Goal: Ask a question

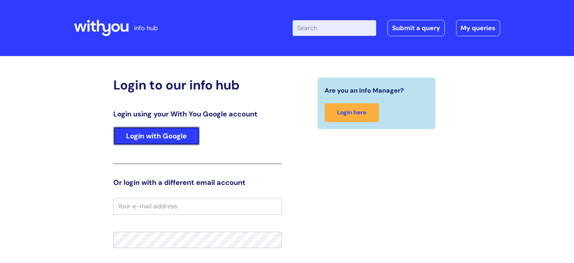
click at [140, 139] on link "Login with Google" at bounding box center [156, 136] width 86 height 18
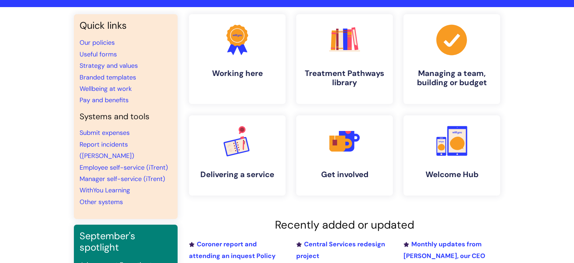
scroll to position [47, 0]
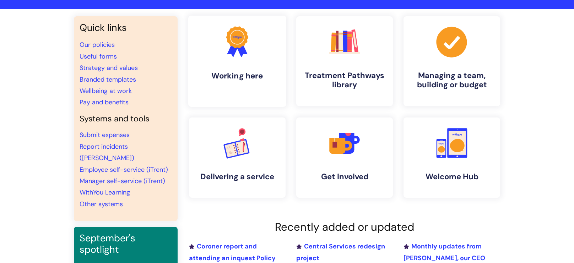
click at [245, 74] on h4 "Working here" at bounding box center [237, 76] width 87 height 10
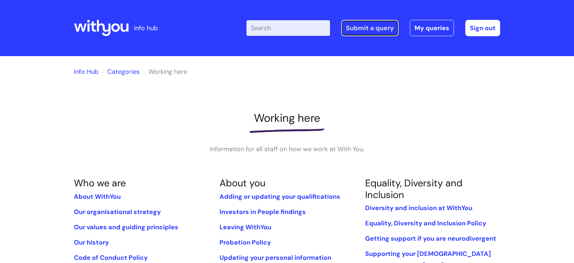
click at [369, 32] on link "Submit a query" at bounding box center [369, 28] width 57 height 16
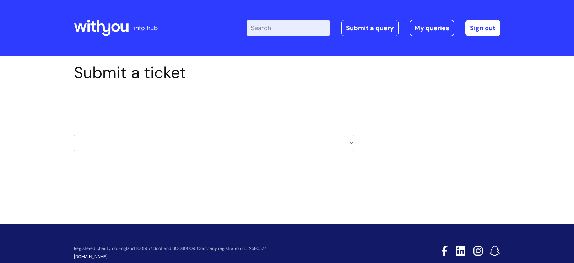
click at [188, 143] on select "HR / People IT and Support Clinical Drug Alerts Finance Accounts Data Support T…" at bounding box center [214, 143] width 281 height 16
select select "payroll"
click at [74, 135] on select "HR / People IT and Support Clinical Drug Alerts Finance Accounts Data Support T…" at bounding box center [214, 143] width 281 height 16
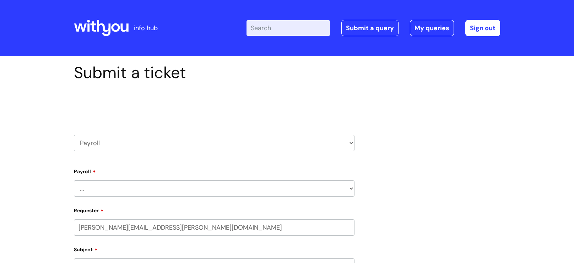
select select "80004286563"
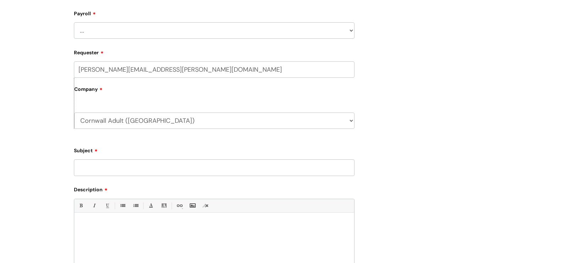
scroll to position [165, 0]
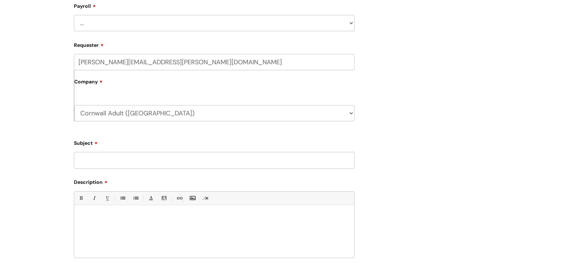
click at [108, 163] on input "Subject" at bounding box center [214, 160] width 281 height 16
type input "Pay increase"
click at [96, 222] on div at bounding box center [214, 233] width 280 height 49
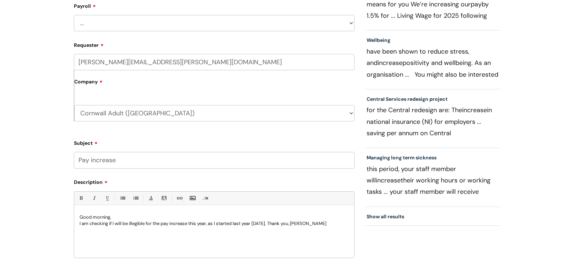
click at [271, 225] on p "I am checking if I will be illegible for the pay increase this year, as I start…" at bounding box center [214, 224] width 269 height 6
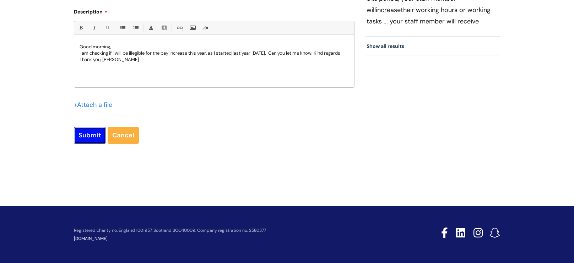
click at [90, 137] on input "Submit" at bounding box center [90, 135] width 32 height 16
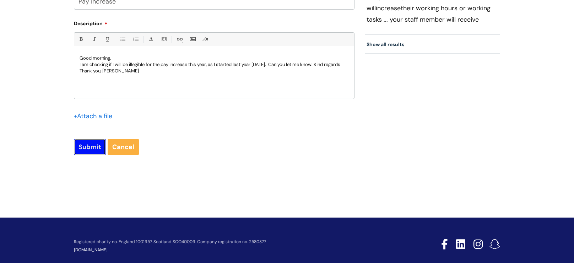
scroll to position [351, 0]
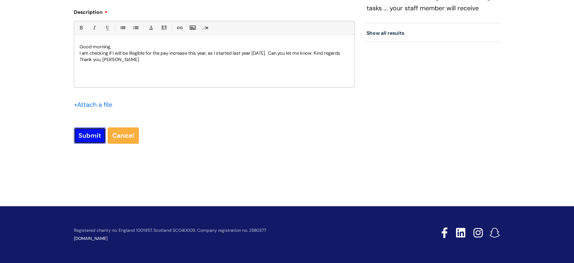
click at [90, 137] on input "Submit" at bounding box center [90, 135] width 32 height 16
